Goal: Information Seeking & Learning: Learn about a topic

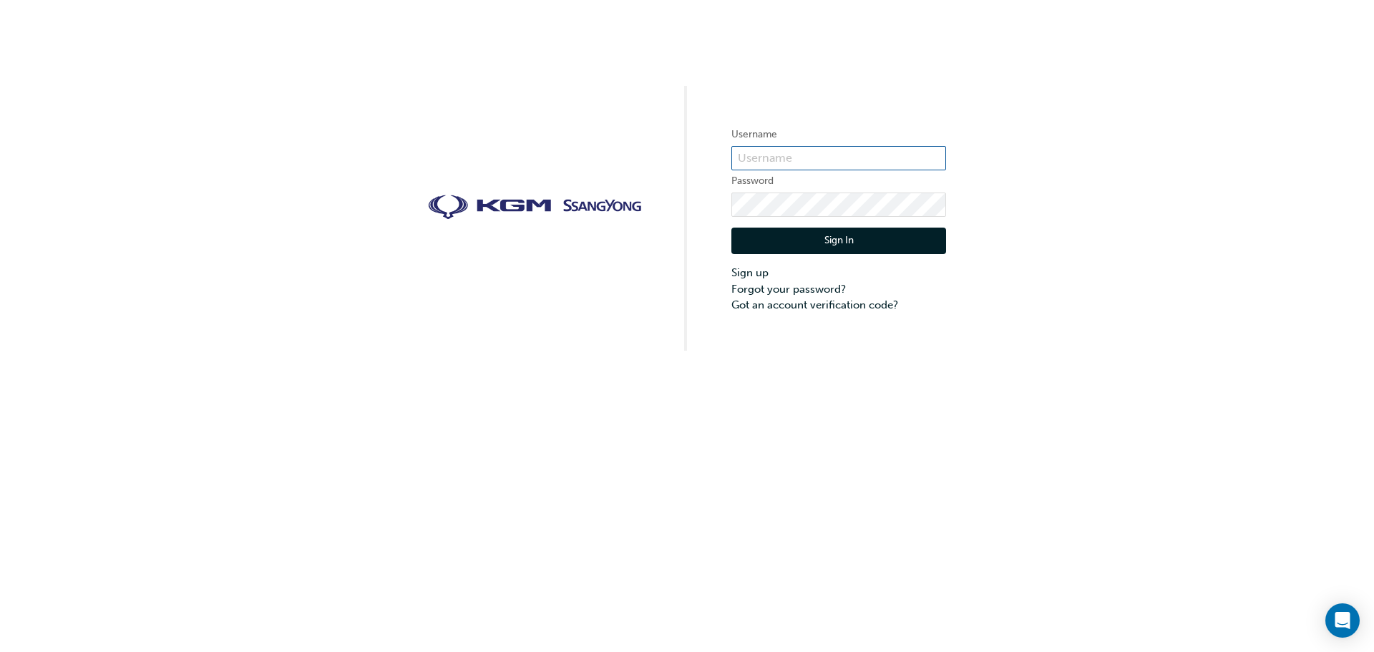
type input "[EMAIL_ADDRESS][PERSON_NAME][DOMAIN_NAME]"
click at [904, 233] on button "Sign In" at bounding box center [838, 241] width 215 height 27
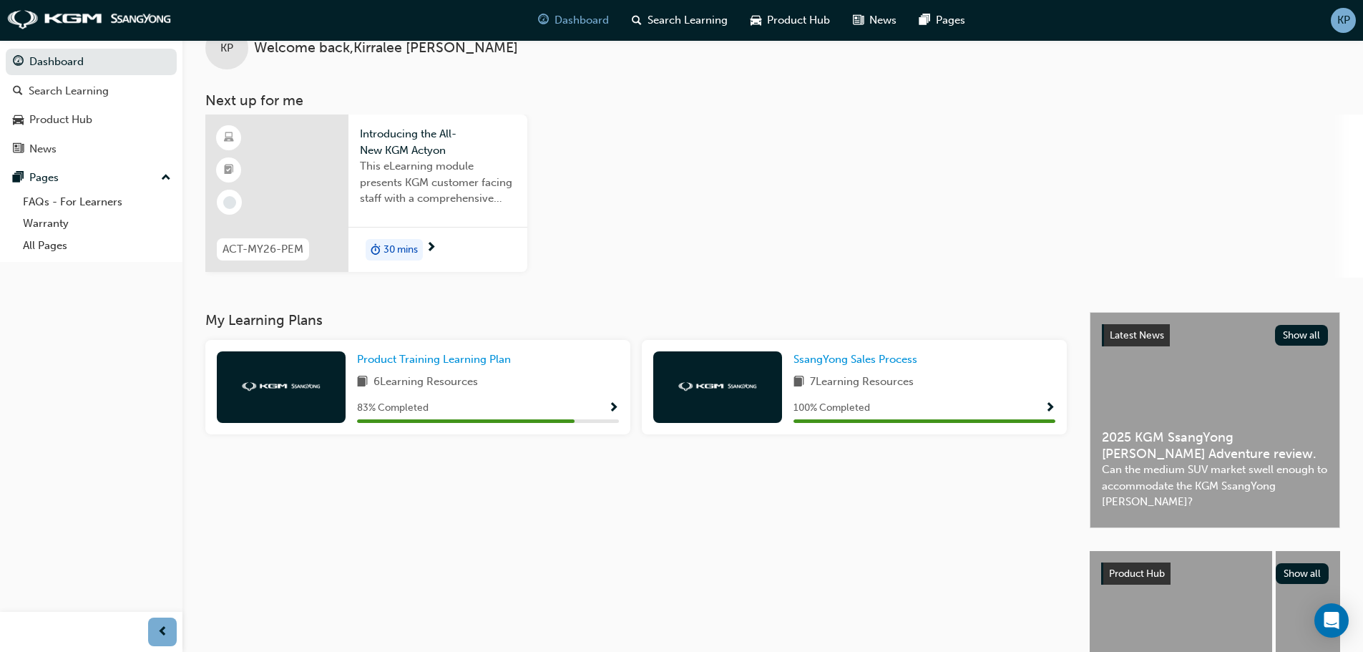
scroll to position [72, 0]
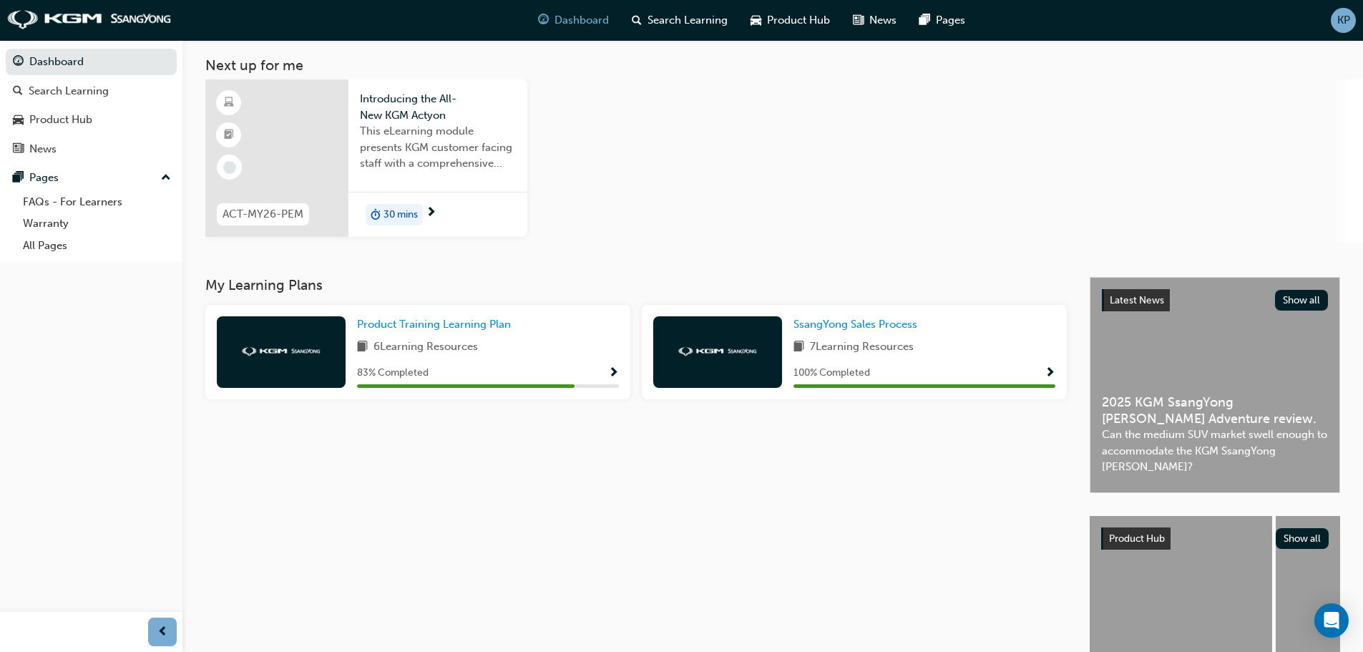
click at [428, 217] on span "next-icon" at bounding box center [431, 213] width 11 height 13
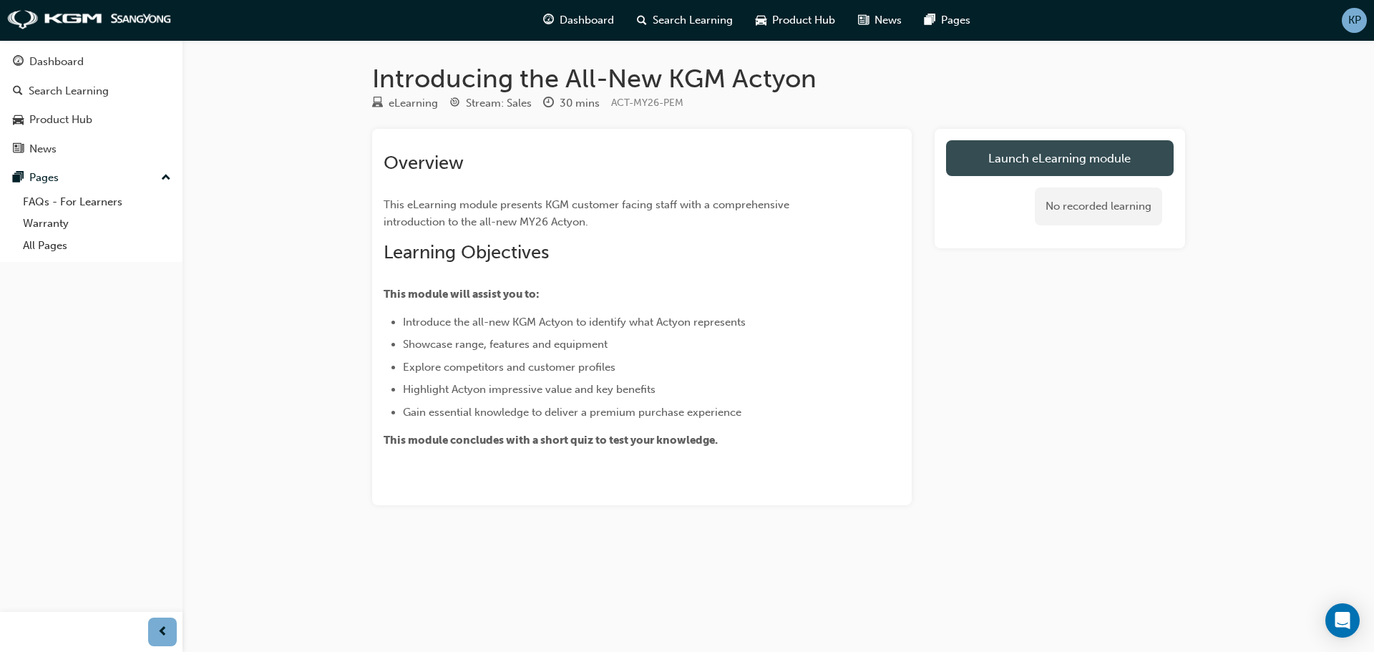
click at [1149, 152] on link "Launch eLearning module" at bounding box center [1060, 158] width 228 height 36
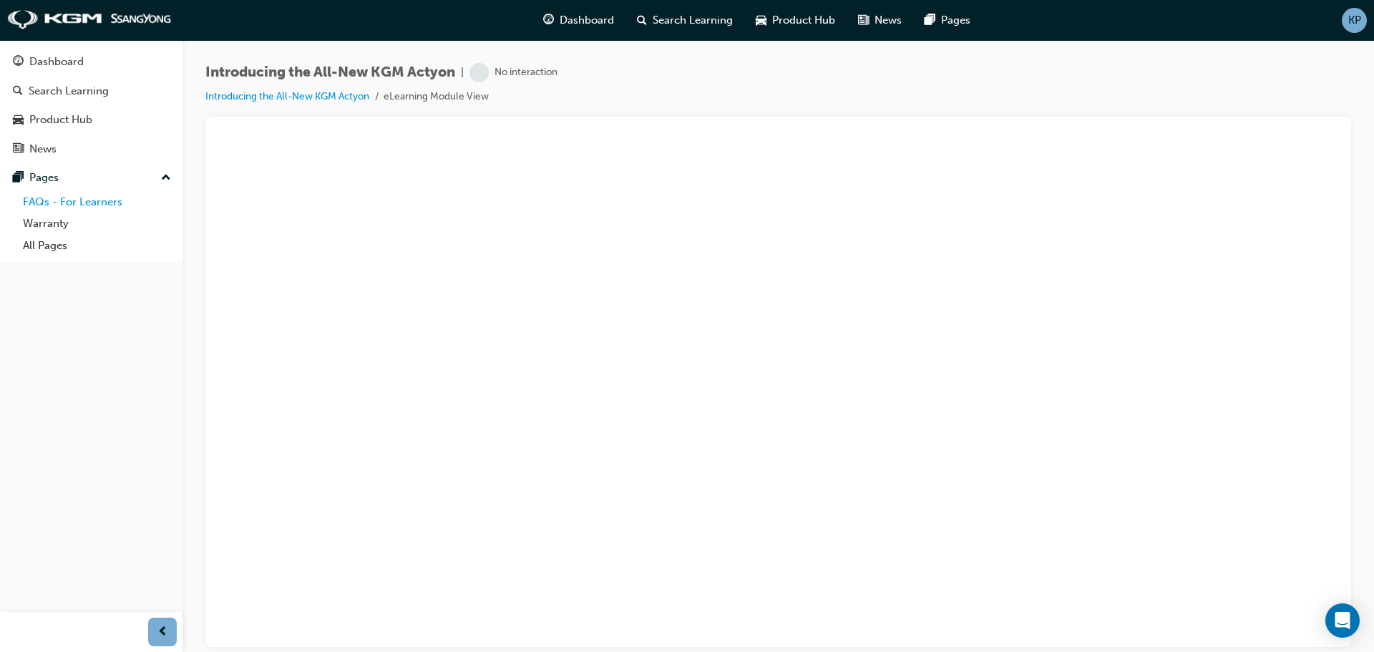
click at [118, 202] on link "FAQs - For Learners" at bounding box center [97, 202] width 160 height 22
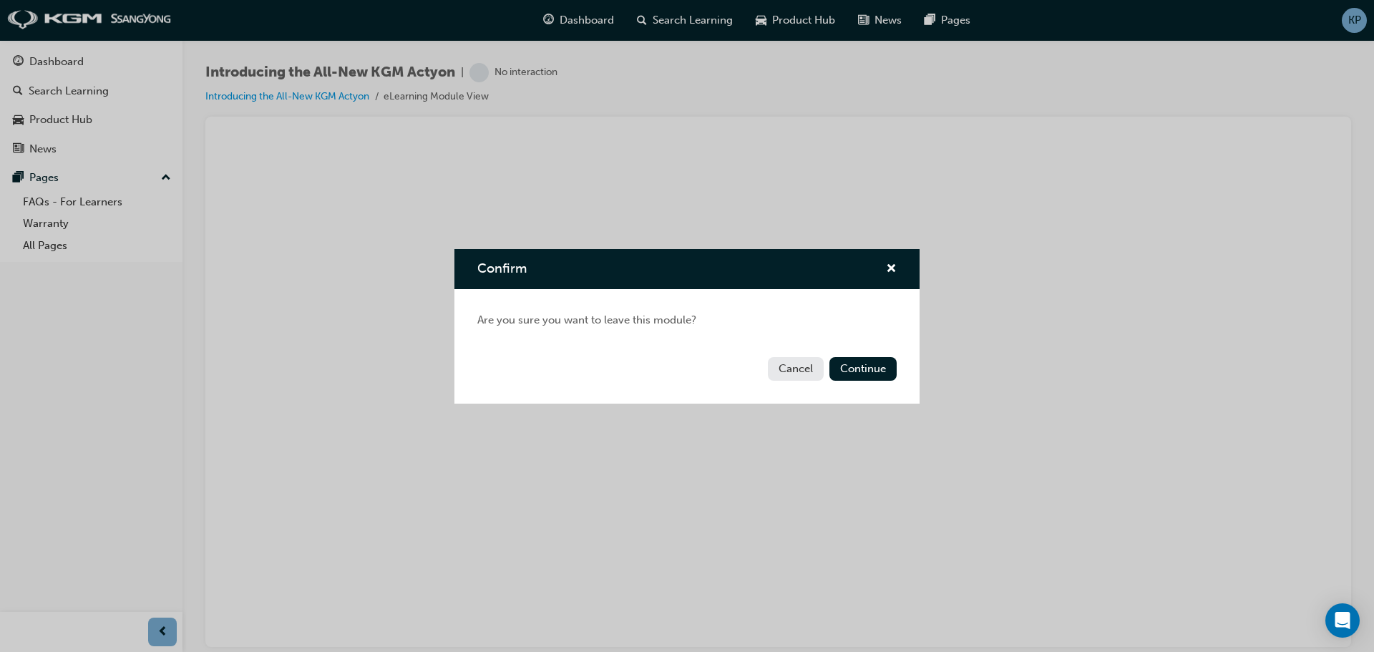
click at [800, 367] on button "Cancel" at bounding box center [796, 369] width 56 height 24
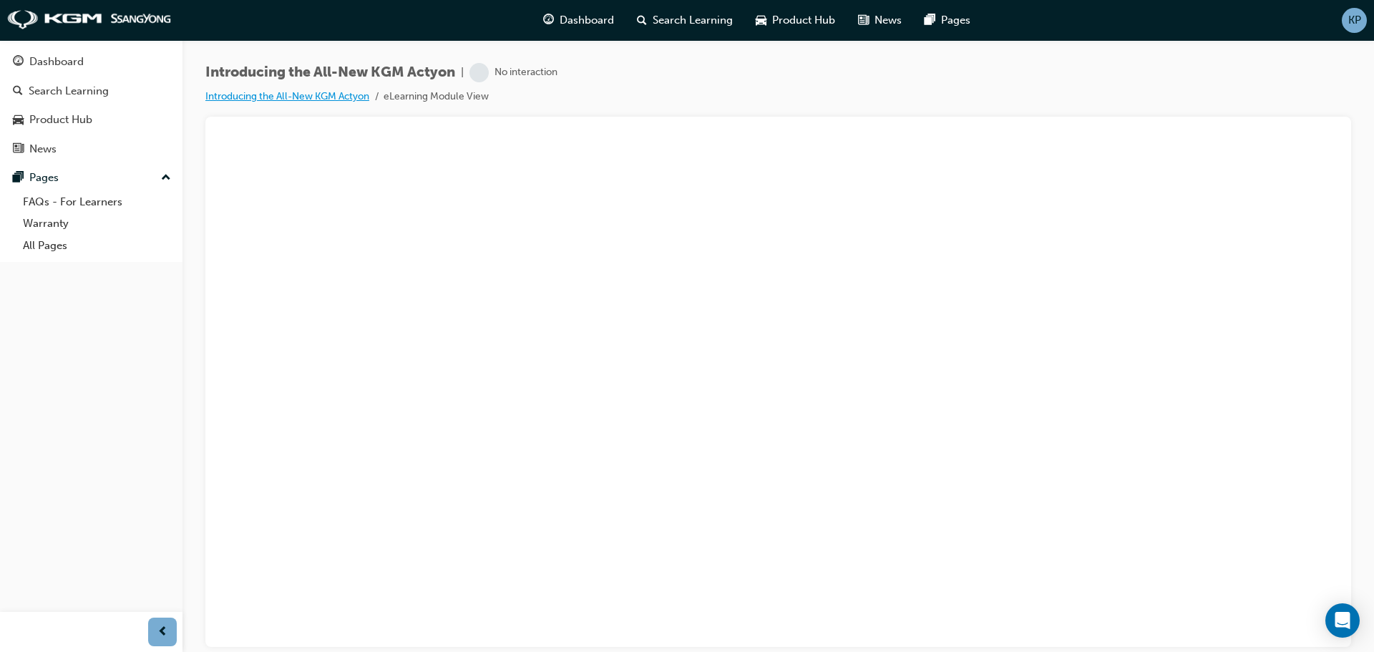
click at [284, 97] on link "Introducing the All-New KGM Actyon" at bounding box center [287, 96] width 164 height 12
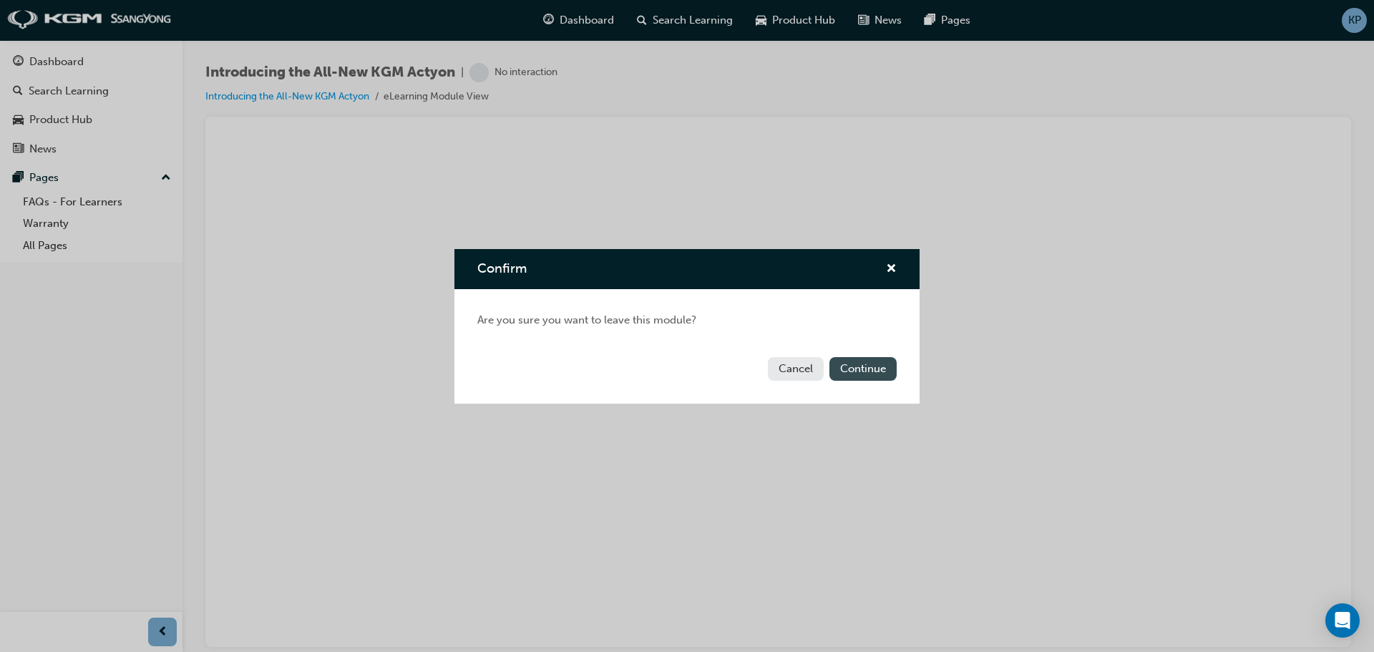
click at [876, 363] on button "Continue" at bounding box center [862, 369] width 67 height 24
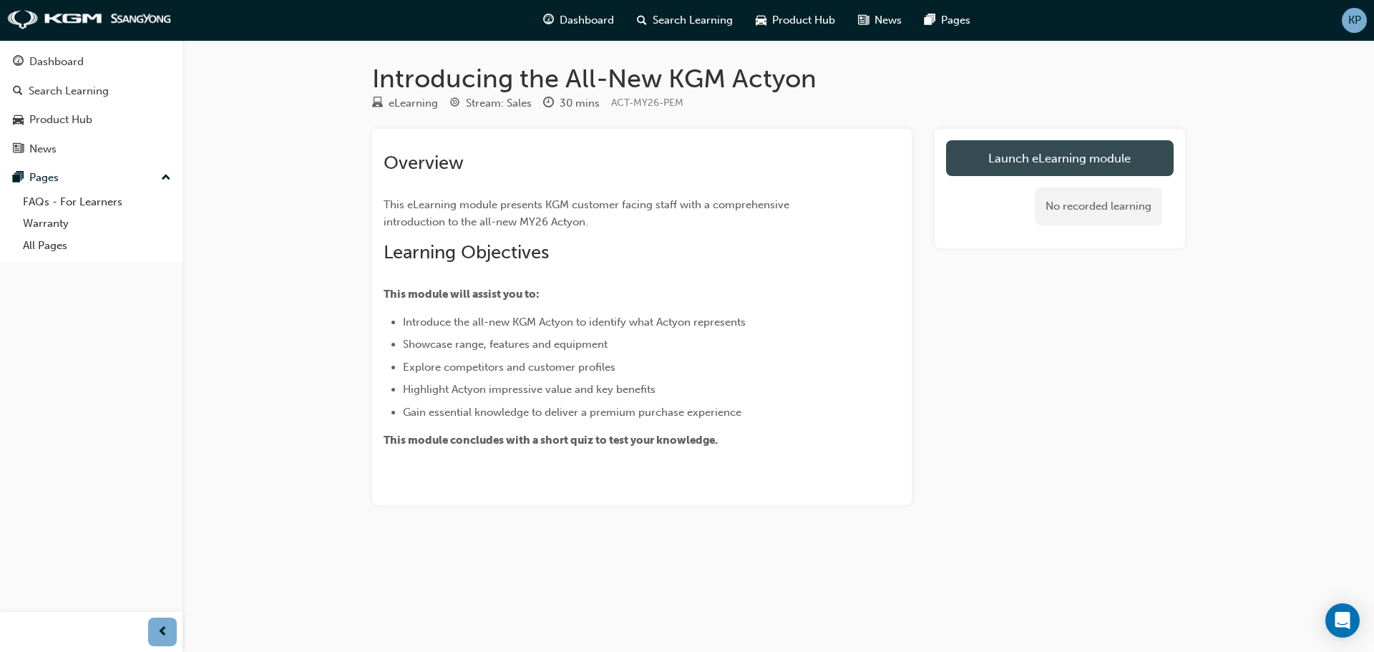
click at [1056, 165] on link "Launch eLearning module" at bounding box center [1060, 158] width 228 height 36
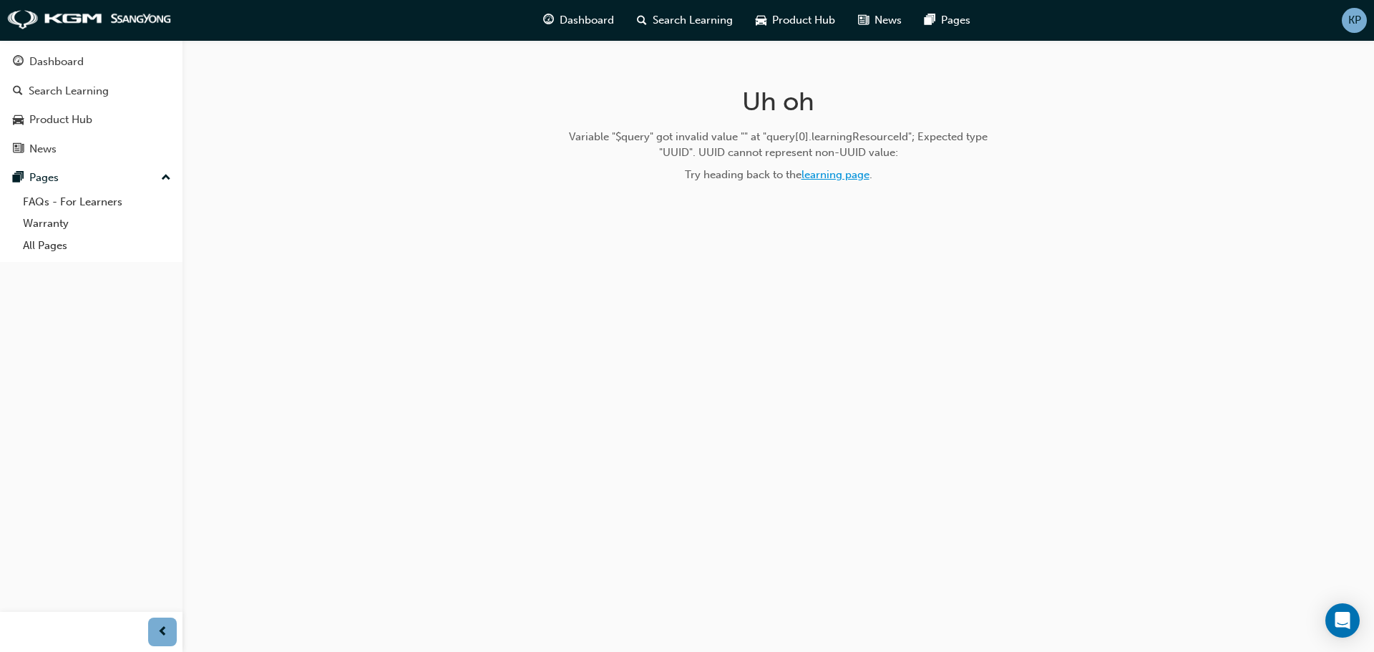
click at [861, 176] on link "learning page" at bounding box center [835, 174] width 68 height 13
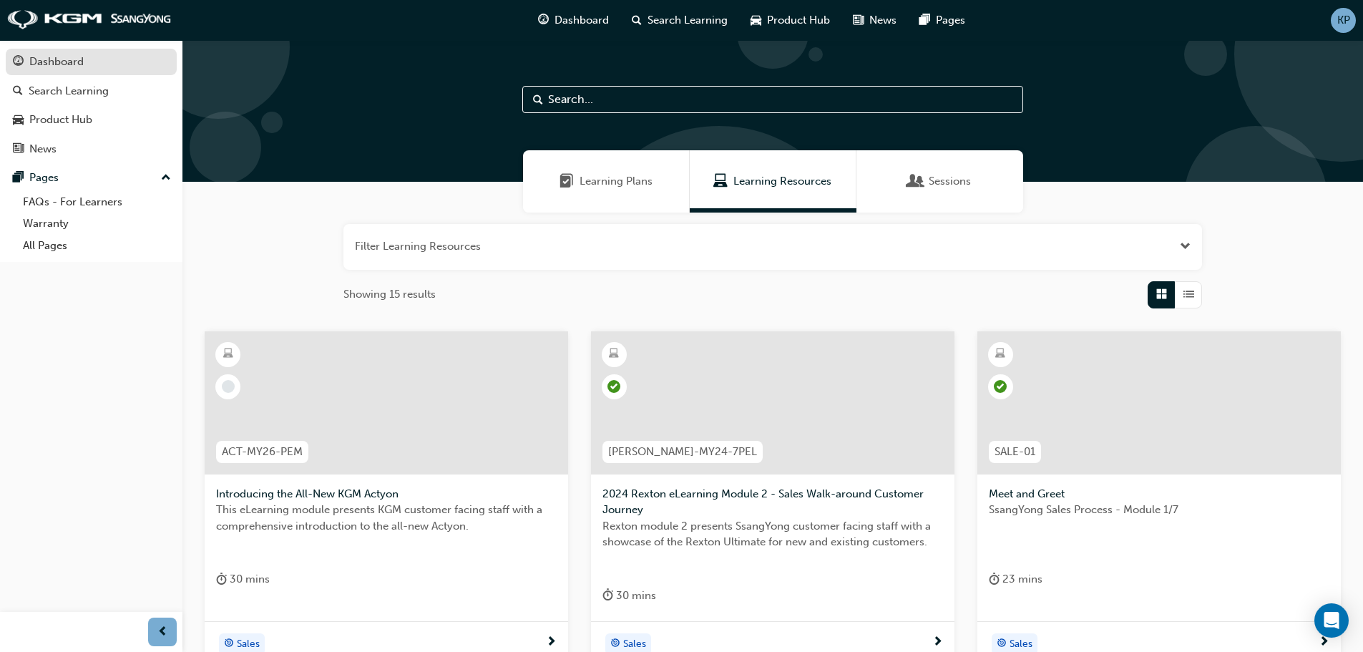
click at [104, 61] on div "Dashboard" at bounding box center [91, 62] width 157 height 18
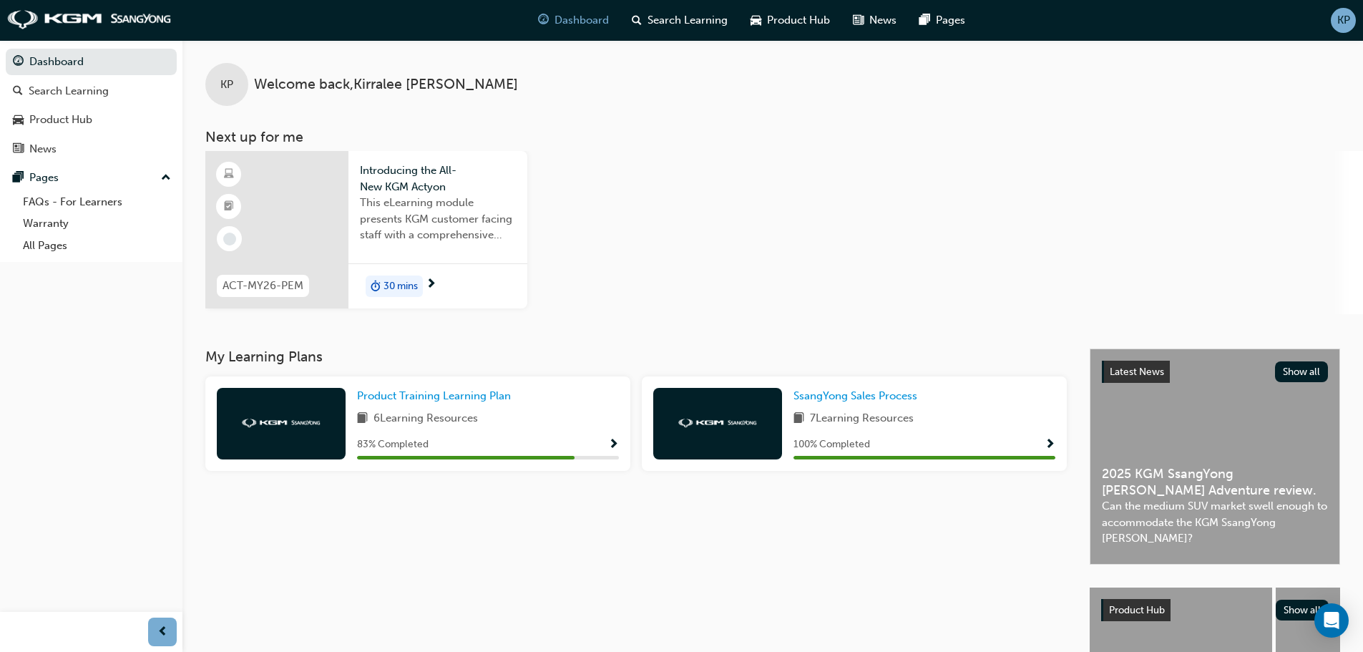
click at [290, 283] on span "ACT-MY26-PEM" at bounding box center [262, 286] width 81 height 16
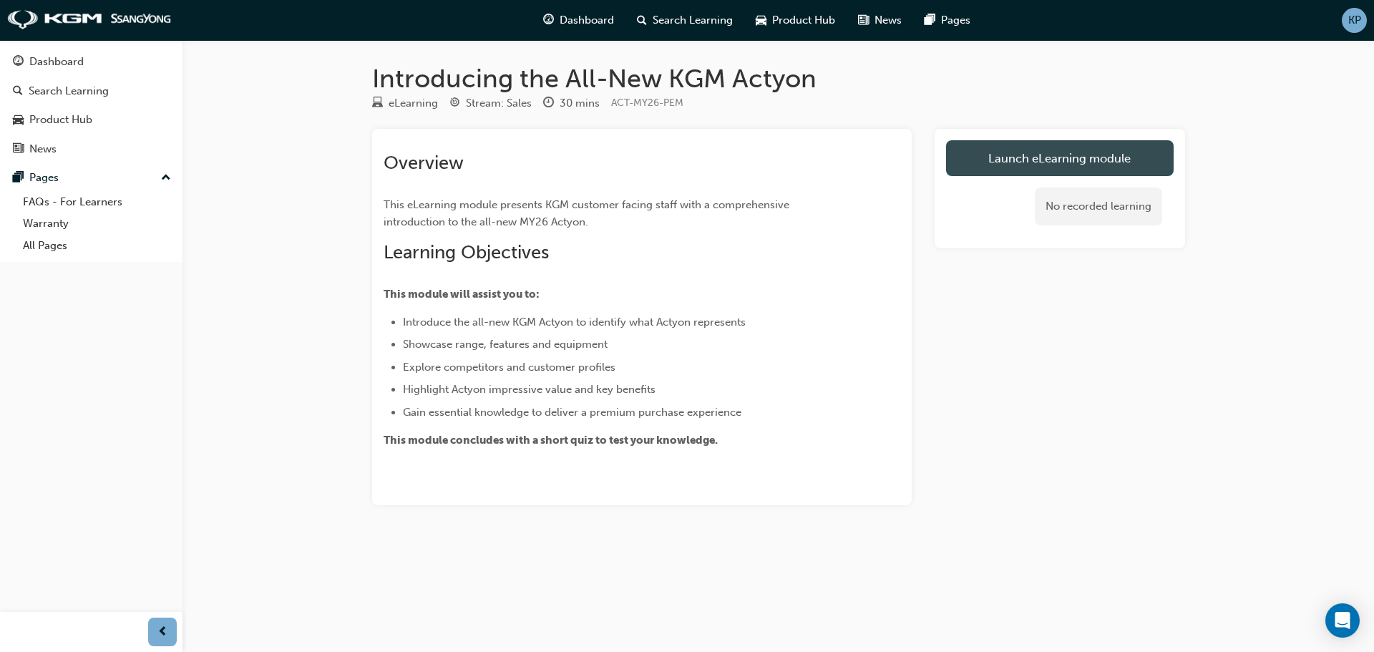
click at [1036, 159] on link "Launch eLearning module" at bounding box center [1060, 158] width 228 height 36
